Goal: Entertainment & Leisure: Consume media (video, audio)

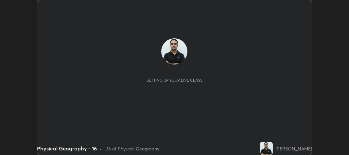
scroll to position [155, 349]
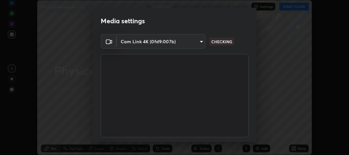
click at [292, 9] on div "Media settings Cam Link 4K (0fd9:007b) 483b0baa578f50d691644842cea0f2c590603695…" at bounding box center [174, 77] width 349 height 155
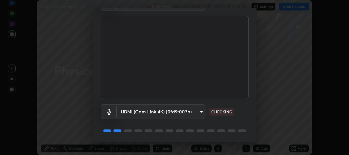
scroll to position [60, 0]
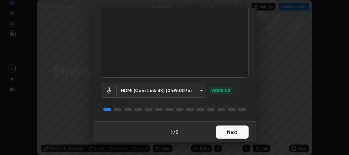
click at [239, 133] on button "Next" at bounding box center [232, 131] width 33 height 13
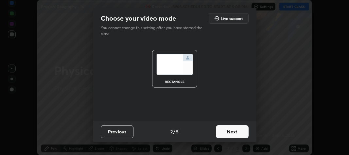
scroll to position [0, 0]
click at [239, 133] on button "Next" at bounding box center [232, 131] width 33 height 13
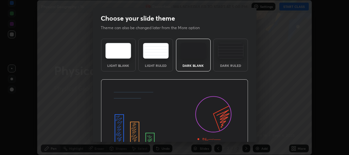
click at [239, 134] on img at bounding box center [175, 120] width 148 height 83
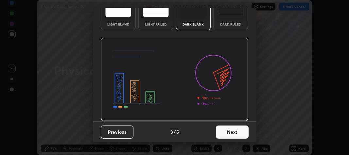
click at [239, 131] on button "Next" at bounding box center [232, 131] width 33 height 13
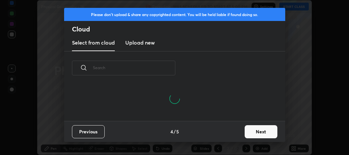
scroll to position [5, 210]
click at [251, 131] on button "Next" at bounding box center [261, 131] width 33 height 13
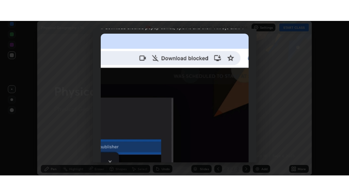
scroll to position [193, 0]
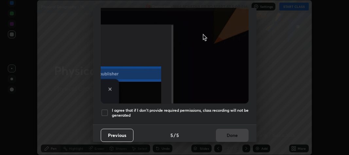
click at [237, 108] on h5 "I agree that if I don't provide required permissions, class recording will not …" at bounding box center [180, 113] width 137 height 10
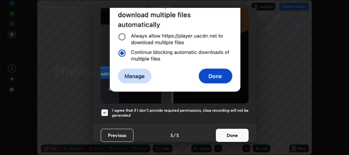
click at [233, 132] on button "Done" at bounding box center [232, 135] width 33 height 13
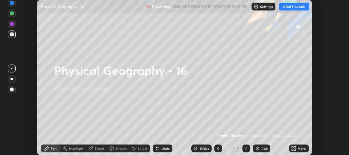
click at [286, 7] on button "START CLASS" at bounding box center [293, 7] width 29 height 8
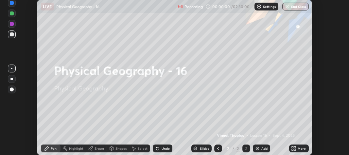
click at [293, 148] on icon at bounding box center [293, 147] width 2 height 2
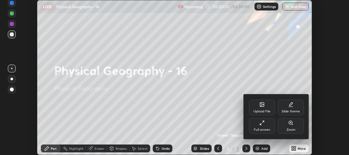
click at [268, 128] on div "Full screen" at bounding box center [262, 129] width 16 height 3
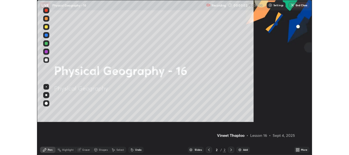
scroll to position [196, 349]
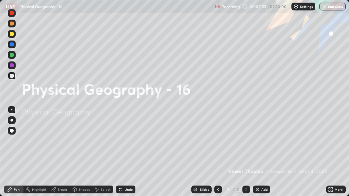
click at [261, 154] on div "Add" at bounding box center [264, 189] width 6 height 3
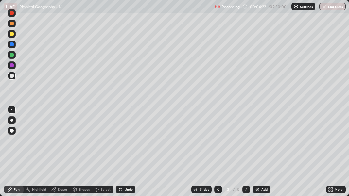
click at [12, 121] on div at bounding box center [11, 120] width 3 height 3
click at [12, 120] on div at bounding box center [11, 120] width 3 height 3
click at [11, 119] on div at bounding box center [12, 120] width 8 height 8
click at [123, 154] on div "Undo" at bounding box center [126, 190] width 20 height 8
click at [125, 154] on div "Undo" at bounding box center [129, 189] width 8 height 3
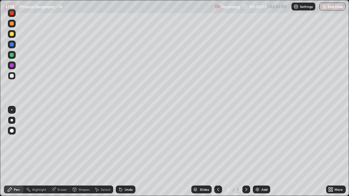
click at [333, 154] on icon at bounding box center [332, 191] width 2 height 2
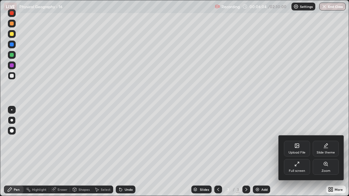
click at [305, 154] on div "Full screen" at bounding box center [297, 170] width 16 height 3
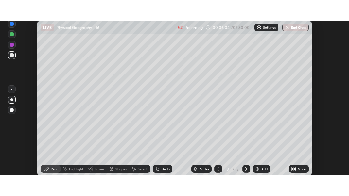
scroll to position [32562, 32368]
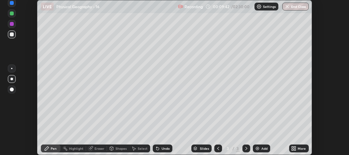
click at [295, 149] on icon at bounding box center [295, 150] width 2 height 2
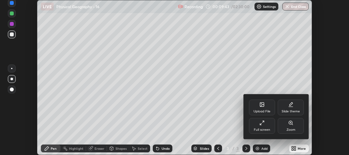
click at [267, 124] on div "Full screen" at bounding box center [262, 126] width 26 height 16
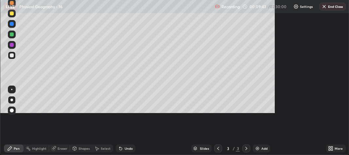
scroll to position [196, 349]
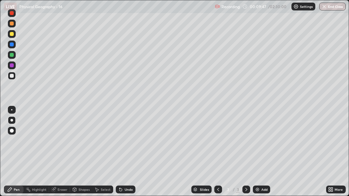
click at [12, 133] on div at bounding box center [12, 131] width 8 height 8
click at [13, 25] on div at bounding box center [12, 24] width 4 height 4
click at [61, 154] on div "Eraser" at bounding box center [63, 189] width 10 height 3
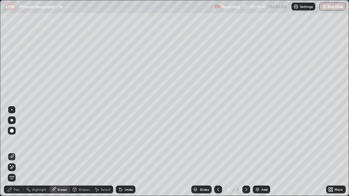
click at [13, 154] on icon at bounding box center [12, 156] width 4 height 3
click at [10, 154] on icon at bounding box center [9, 189] width 5 height 5
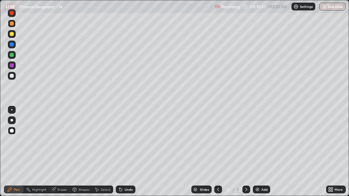
click at [13, 76] on div at bounding box center [12, 76] width 4 height 4
click at [13, 120] on div at bounding box center [11, 120] width 3 height 3
click at [11, 77] on div at bounding box center [12, 76] width 4 height 4
click at [10, 65] on div at bounding box center [12, 65] width 4 height 4
click at [11, 66] on div at bounding box center [12, 65] width 4 height 4
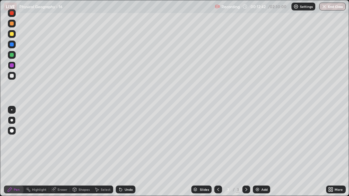
click at [12, 76] on div at bounding box center [12, 76] width 4 height 4
click at [81, 154] on div "Shapes" at bounding box center [84, 189] width 11 height 3
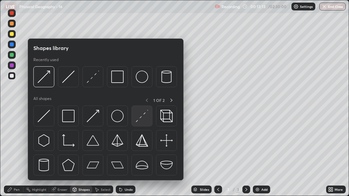
click at [141, 117] on img at bounding box center [142, 116] width 12 height 12
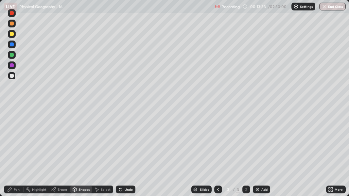
click at [11, 13] on div at bounding box center [12, 13] width 4 height 4
click at [125, 154] on div "Undo" at bounding box center [129, 189] width 8 height 3
click at [126, 154] on div "Undo" at bounding box center [129, 189] width 8 height 3
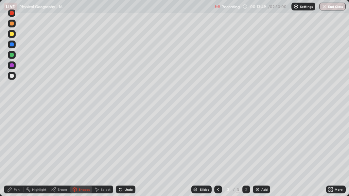
click at [126, 154] on div "Undo" at bounding box center [129, 189] width 8 height 3
click at [125, 154] on div "Undo" at bounding box center [129, 189] width 8 height 3
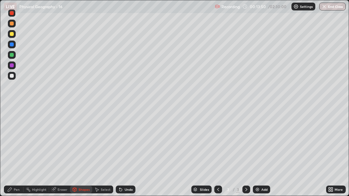
click at [125, 154] on div "Undo" at bounding box center [129, 189] width 8 height 3
click at [126, 154] on div "Undo" at bounding box center [126, 190] width 20 height 8
click at [125, 154] on div "Undo" at bounding box center [126, 190] width 20 height 8
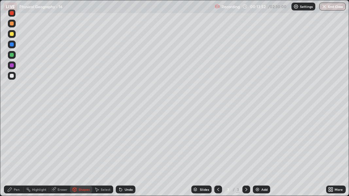
click at [17, 154] on div "Pen" at bounding box center [17, 189] width 6 height 3
click at [11, 13] on div at bounding box center [12, 13] width 4 height 4
click at [10, 44] on div at bounding box center [12, 45] width 4 height 4
click at [12, 35] on div at bounding box center [12, 34] width 4 height 4
click at [12, 76] on div at bounding box center [12, 76] width 4 height 4
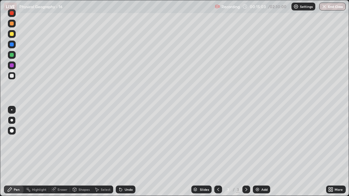
click at [128, 154] on div "Undo" at bounding box center [129, 189] width 8 height 3
click at [12, 76] on div at bounding box center [12, 76] width 4 height 4
click at [12, 119] on div at bounding box center [11, 120] width 3 height 3
click at [11, 120] on div at bounding box center [11, 120] width 3 height 3
click at [12, 45] on div at bounding box center [12, 45] width 4 height 4
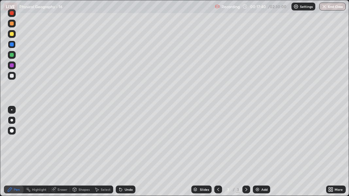
click at [12, 76] on div at bounding box center [12, 76] width 4 height 4
click at [12, 56] on div at bounding box center [12, 55] width 4 height 4
click at [12, 78] on div at bounding box center [12, 76] width 8 height 8
click at [9, 44] on div at bounding box center [12, 45] width 8 height 8
click at [13, 76] on div at bounding box center [12, 76] width 4 height 4
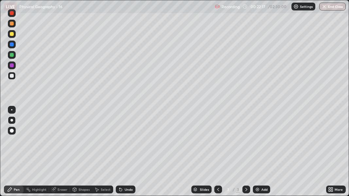
click at [61, 154] on div "Eraser" at bounding box center [63, 189] width 10 height 3
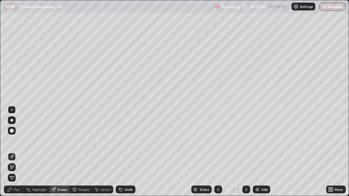
click at [16, 154] on div "Pen" at bounding box center [17, 189] width 6 height 3
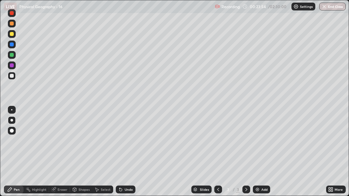
click at [13, 34] on div at bounding box center [12, 34] width 4 height 4
click at [62, 154] on div "Eraser" at bounding box center [63, 189] width 10 height 3
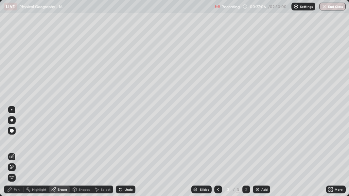
click at [10, 154] on icon at bounding box center [9, 189] width 5 height 5
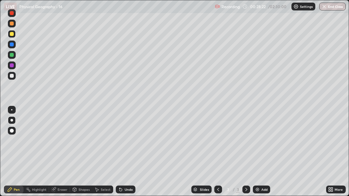
click at [128, 154] on div "Undo" at bounding box center [129, 189] width 8 height 3
click at [127, 154] on div "Undo" at bounding box center [129, 189] width 8 height 3
click at [11, 75] on div at bounding box center [12, 76] width 4 height 4
click at [11, 66] on div at bounding box center [12, 65] width 4 height 4
click at [11, 13] on div at bounding box center [12, 13] width 4 height 4
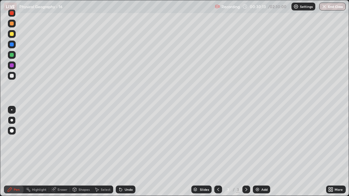
click at [12, 75] on div at bounding box center [12, 76] width 4 height 4
click at [12, 35] on div at bounding box center [12, 34] width 4 height 4
click at [11, 55] on div at bounding box center [12, 55] width 4 height 4
click at [13, 33] on div at bounding box center [12, 34] width 4 height 4
click at [11, 23] on div at bounding box center [12, 24] width 4 height 4
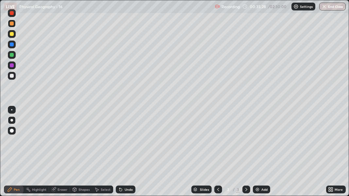
click at [62, 154] on div "Eraser" at bounding box center [63, 189] width 10 height 3
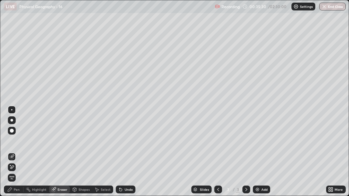
click at [15, 154] on div "Pen" at bounding box center [17, 189] width 6 height 3
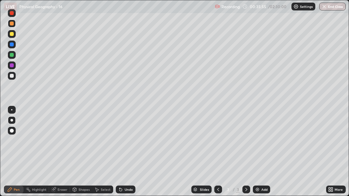
click at [10, 76] on div at bounding box center [12, 76] width 4 height 4
click at [10, 65] on div at bounding box center [12, 65] width 4 height 4
click at [11, 13] on div at bounding box center [12, 13] width 4 height 4
click at [10, 24] on div at bounding box center [12, 24] width 4 height 4
click at [12, 33] on div at bounding box center [12, 34] width 4 height 4
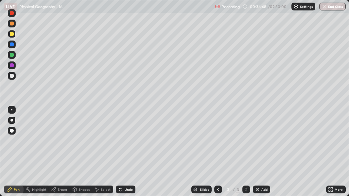
click at [13, 16] on div at bounding box center [12, 13] width 8 height 8
click at [11, 35] on div at bounding box center [12, 34] width 4 height 4
click at [123, 154] on div "Undo" at bounding box center [126, 190] width 20 height 8
click at [39, 154] on div "Highlight" at bounding box center [39, 189] width 14 height 3
click at [12, 154] on icon at bounding box center [11, 156] width 5 height 5
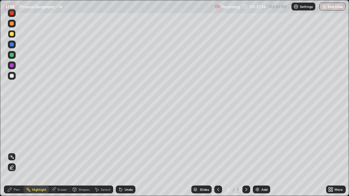
click at [12, 154] on icon at bounding box center [11, 156] width 5 height 5
click at [13, 154] on icon at bounding box center [11, 167] width 5 height 5
click at [12, 154] on icon at bounding box center [11, 156] width 5 height 5
click at [126, 154] on div "Undo" at bounding box center [129, 189] width 8 height 3
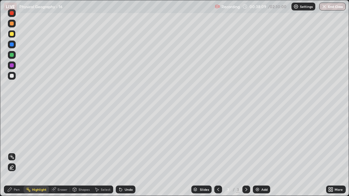
click at [16, 154] on div "Pen" at bounding box center [17, 189] width 6 height 3
click at [12, 34] on div at bounding box center [12, 34] width 4 height 4
click at [12, 54] on div at bounding box center [12, 55] width 4 height 4
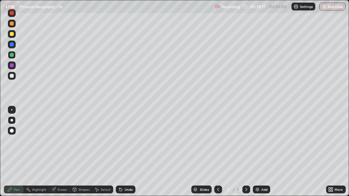
click at [40, 154] on div "Highlight" at bounding box center [37, 190] width 26 height 8
click at [11, 154] on icon at bounding box center [11, 167] width 1 height 1
click at [13, 154] on icon at bounding box center [11, 167] width 5 height 5
click at [12, 75] on div at bounding box center [12, 76] width 4 height 4
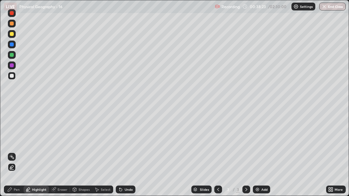
click at [15, 154] on div "Pen" at bounding box center [17, 189] width 6 height 3
click at [12, 108] on div at bounding box center [12, 110] width 8 height 8
click at [12, 34] on div at bounding box center [12, 34] width 4 height 4
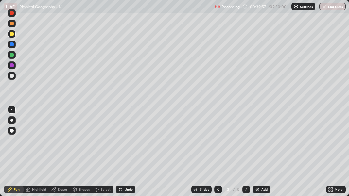
click at [336, 154] on div "More" at bounding box center [339, 189] width 8 height 3
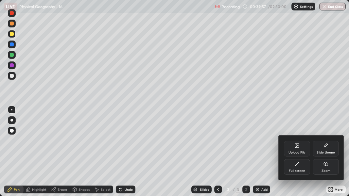
click at [297, 154] on div "Full screen" at bounding box center [297, 170] width 16 height 3
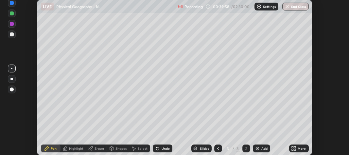
scroll to position [32562, 32368]
